Goal: Information Seeking & Learning: Find contact information

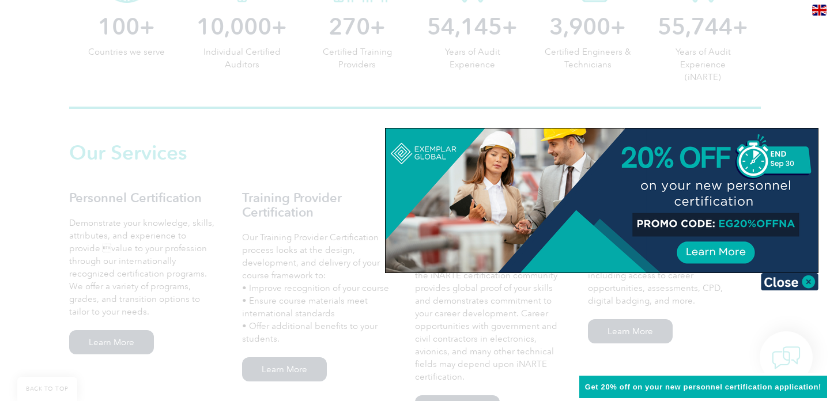
scroll to position [688, 0]
click at [796, 285] on img at bounding box center [790, 281] width 58 height 17
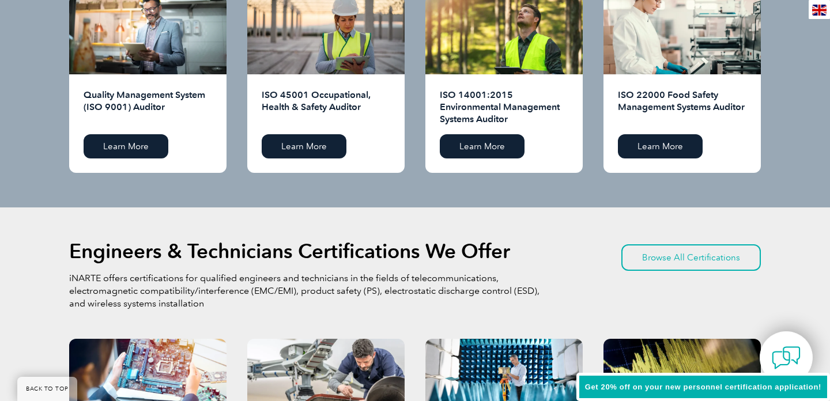
scroll to position [1112, 0]
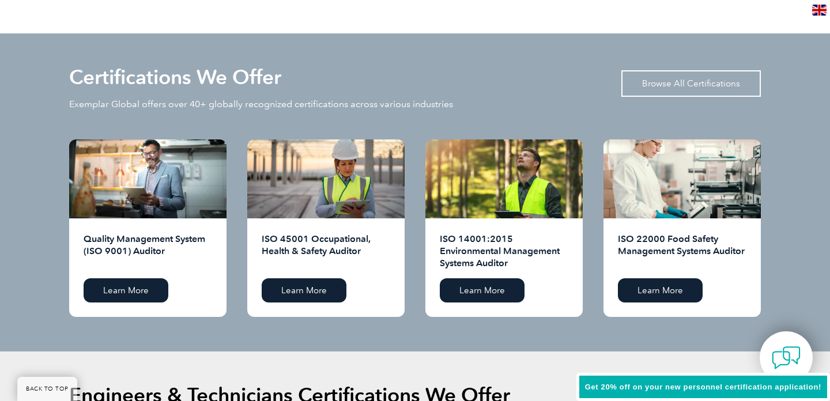
click at [677, 91] on link "Browse All Certifications" at bounding box center [692, 83] width 140 height 27
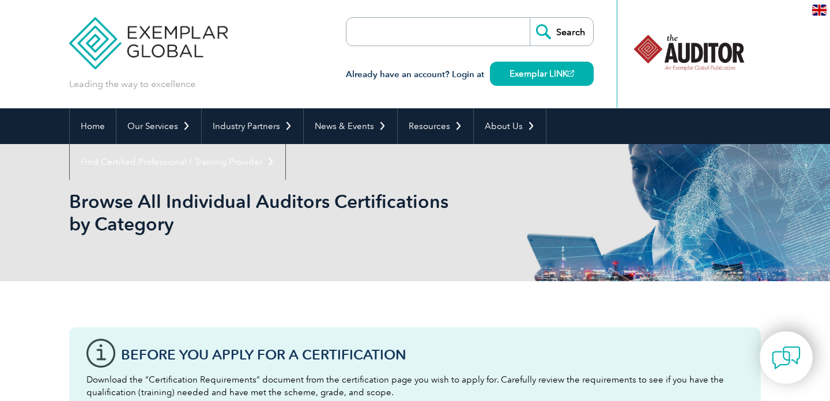
click at [460, 37] on input "search" at bounding box center [412, 32] width 121 height 28
type input "sio 50001"
click at [530, 18] on input "Search" at bounding box center [561, 32] width 63 height 28
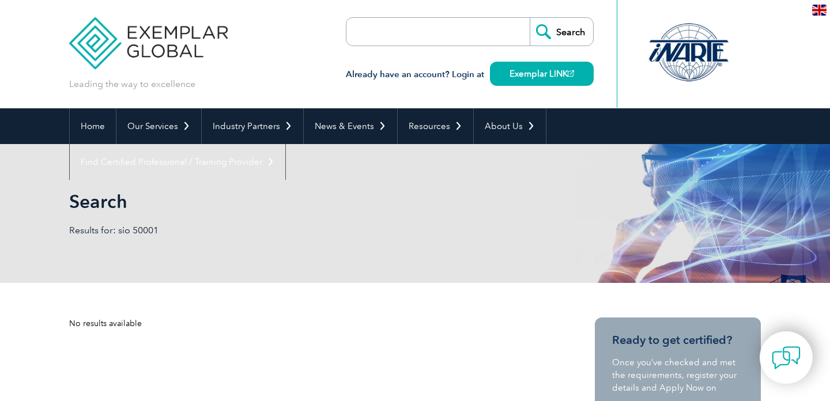
click at [374, 29] on input "search" at bounding box center [412, 32] width 121 height 28
type input "50001"
click at [530, 18] on input "Search" at bounding box center [561, 32] width 63 height 28
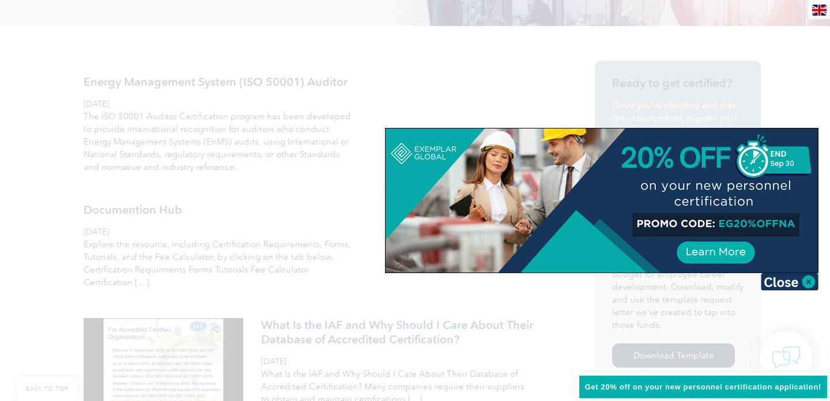
scroll to position [258, 0]
click at [802, 281] on img at bounding box center [790, 281] width 58 height 17
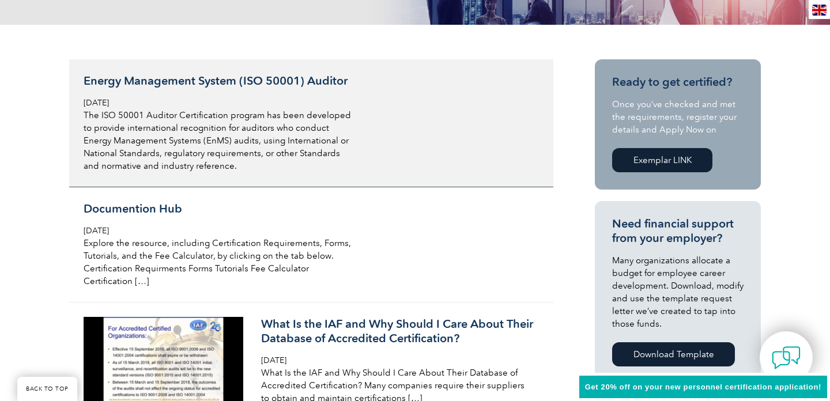
click at [284, 117] on p "The ISO 50001 Auditor Certification program has been developed to provide inter…" at bounding box center [220, 140] width 273 height 63
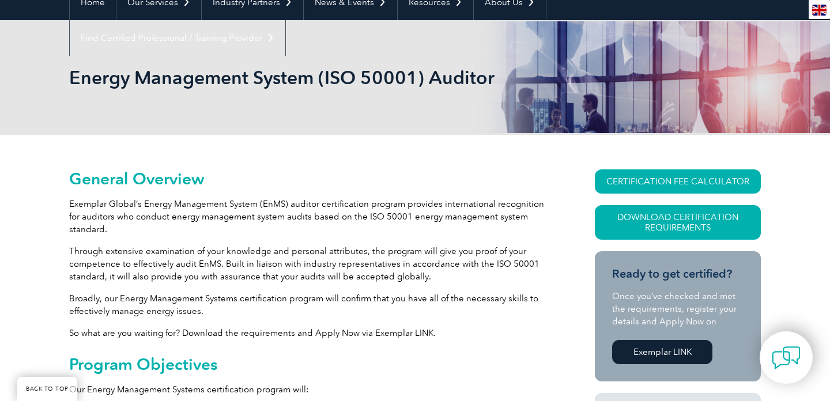
scroll to position [126, 0]
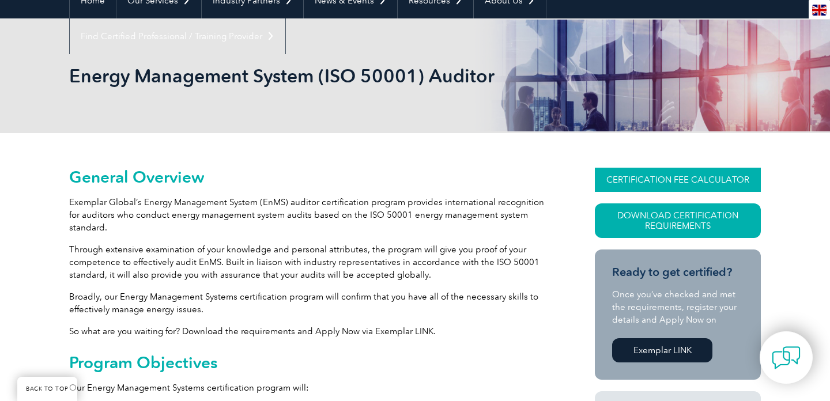
click at [643, 182] on link "CERTIFICATION FEE CALCULATOR" at bounding box center [678, 180] width 166 height 24
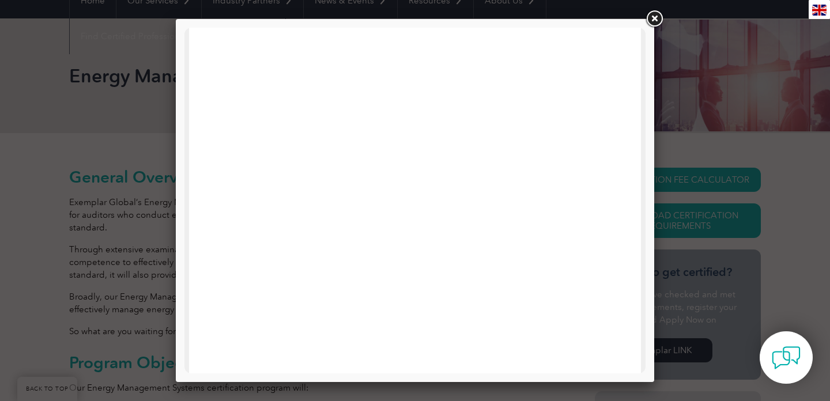
scroll to position [296, 0]
click at [653, 20] on link at bounding box center [654, 19] width 21 height 21
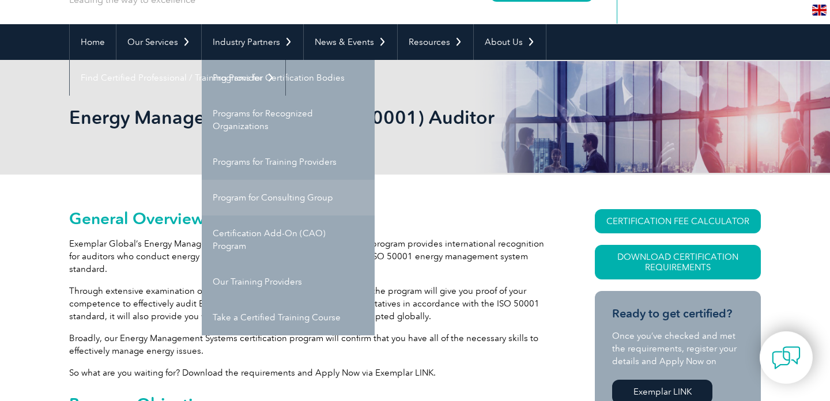
scroll to position [85, 0]
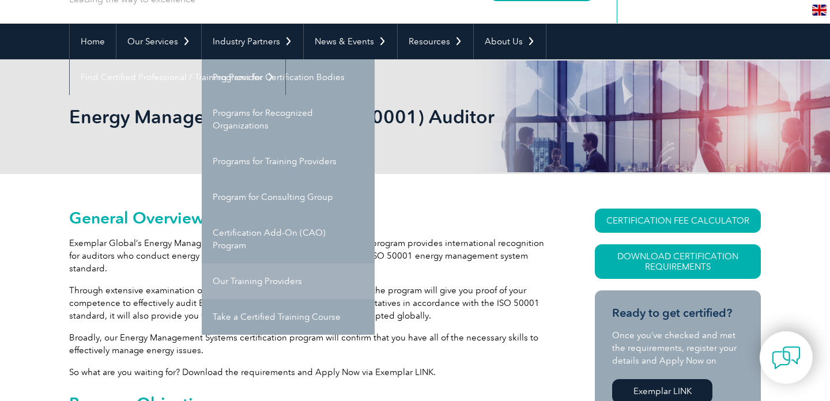
click at [253, 284] on link "Our Training Providers" at bounding box center [288, 281] width 173 height 36
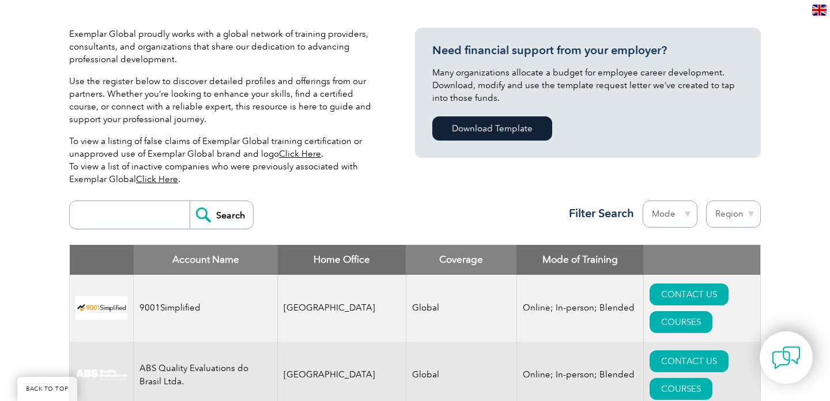
scroll to position [263, 0]
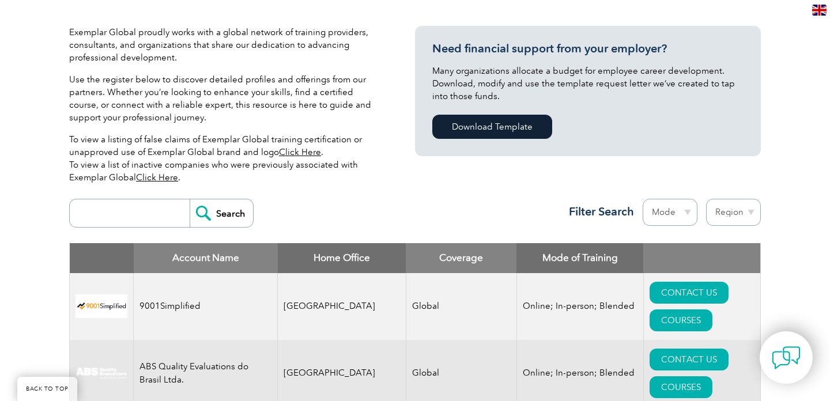
click at [141, 218] on input "search" at bounding box center [133, 213] width 114 height 28
type input "p"
click at [190, 199] on input "Search" at bounding box center [221, 213] width 63 height 28
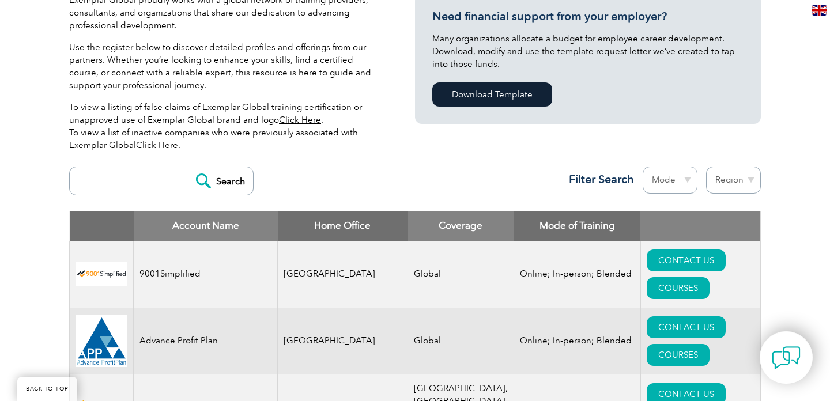
scroll to position [302, 0]
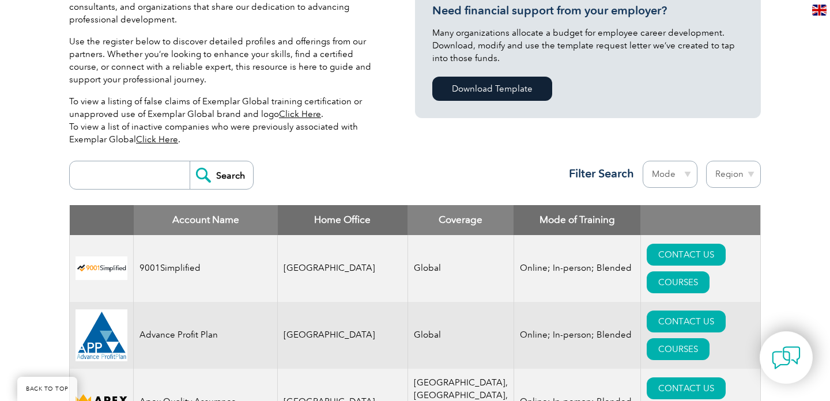
click at [728, 179] on select "Region [GEOGRAPHIC_DATA] [GEOGRAPHIC_DATA] [GEOGRAPHIC_DATA] [GEOGRAPHIC_DATA] …" at bounding box center [733, 174] width 55 height 27
select select "[GEOGRAPHIC_DATA]"
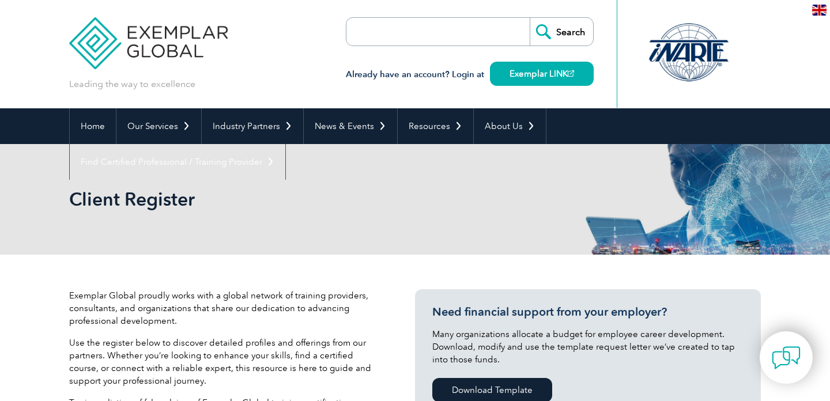
select select "[GEOGRAPHIC_DATA]"
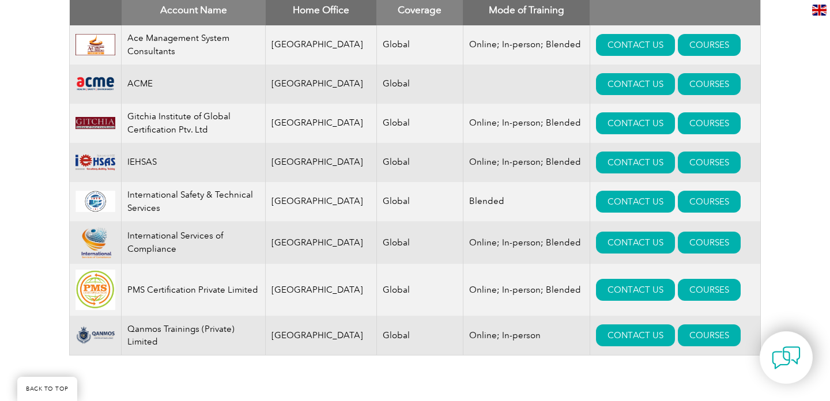
scroll to position [512, 0]
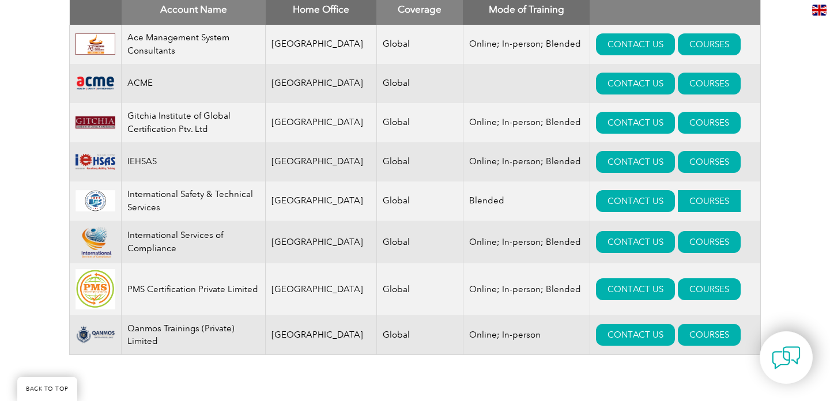
click at [678, 204] on link "COURSES" at bounding box center [709, 201] width 63 height 22
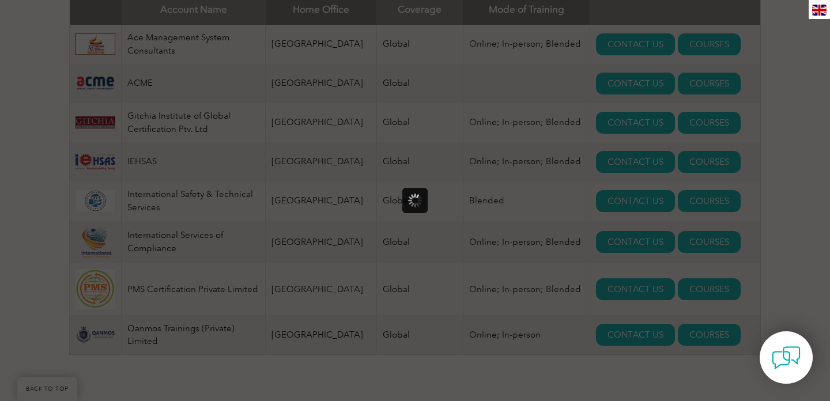
scroll to position [0, 0]
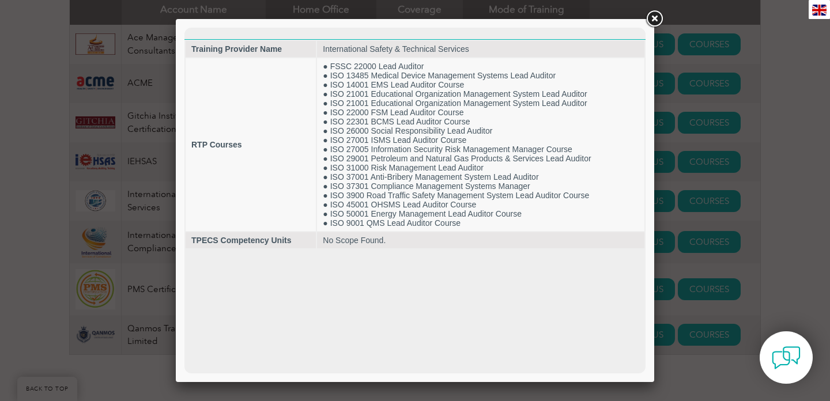
click at [653, 19] on link at bounding box center [654, 19] width 21 height 21
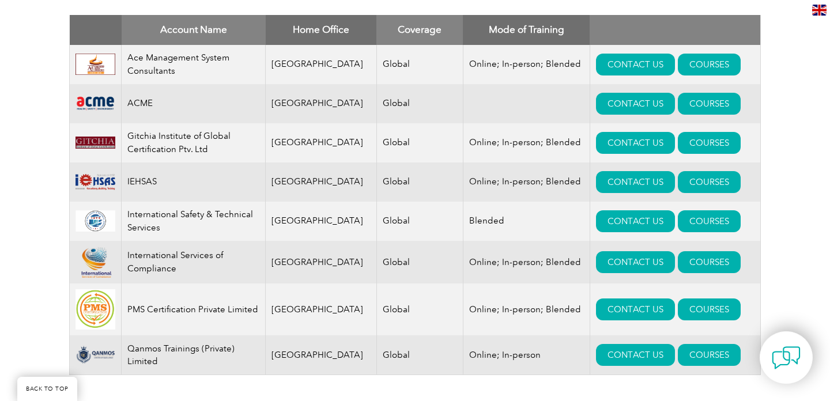
scroll to position [491, 0]
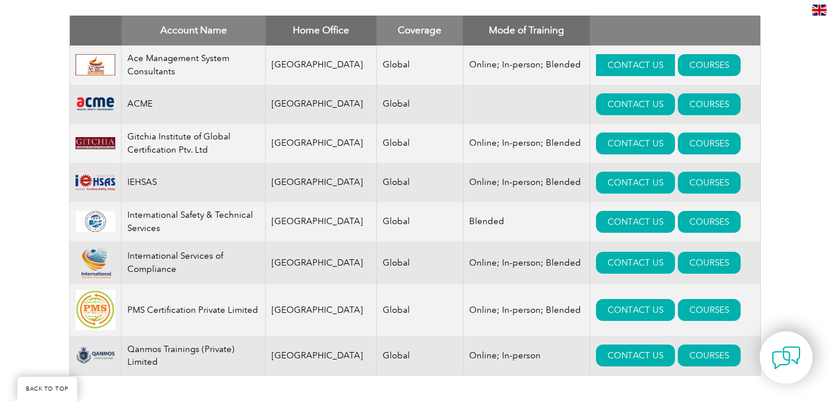
click at [621, 62] on link "CONTACT US" at bounding box center [635, 65] width 79 height 22
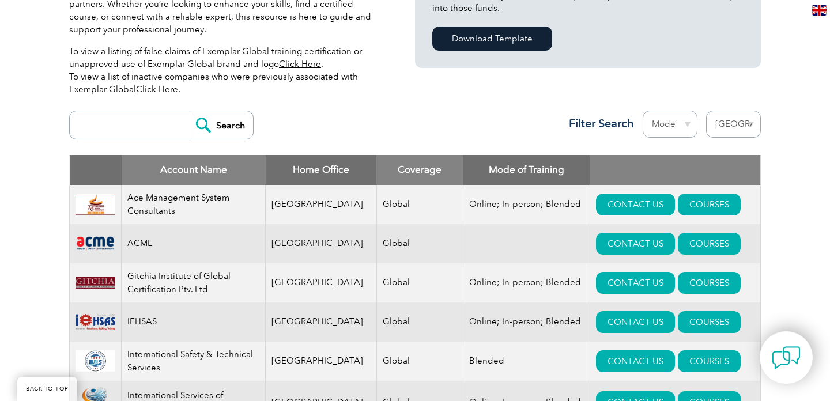
scroll to position [349, 0]
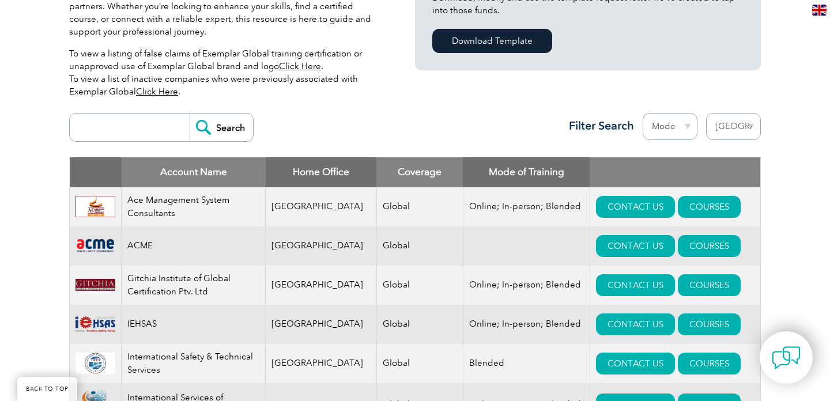
click at [138, 125] on input "search" at bounding box center [133, 128] width 114 height 28
click at [729, 131] on select "Region Australia Bahrain Bangladesh Brazil Canada Colombia Dominican Republic E…" at bounding box center [733, 126] width 55 height 27
click at [134, 122] on input "search" at bounding box center [133, 128] width 114 height 28
type input "cic"
click at [190, 114] on input "Search" at bounding box center [221, 128] width 63 height 28
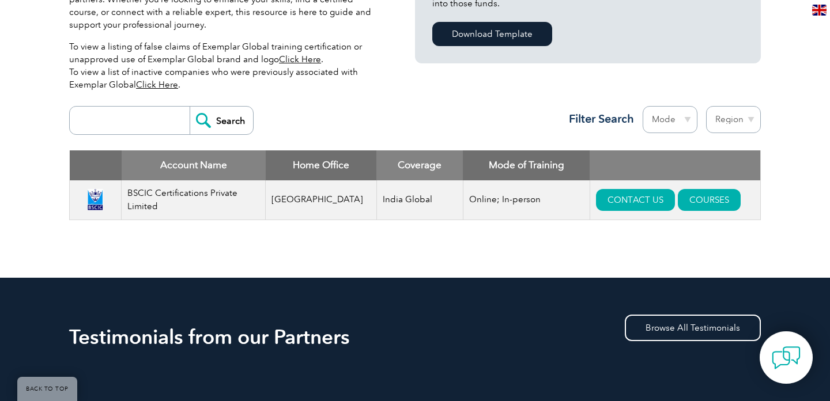
scroll to position [360, 0]
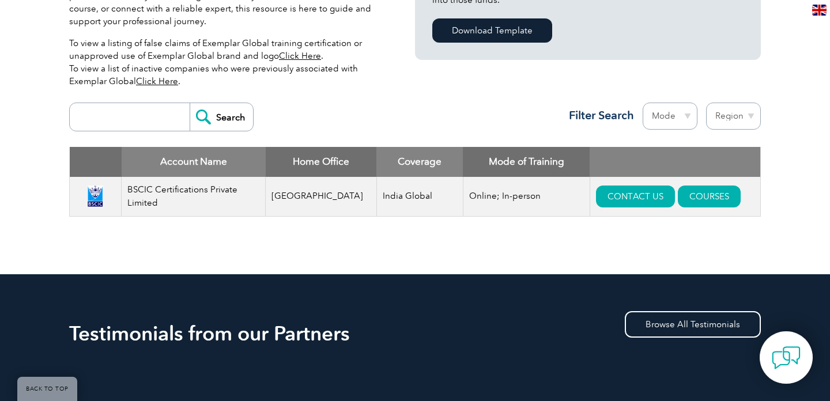
click at [143, 112] on input "search" at bounding box center [133, 117] width 114 height 28
type input "cic-group"
click at [190, 103] on input "Search" at bounding box center [221, 117] width 63 height 28
